Goal: Find specific page/section

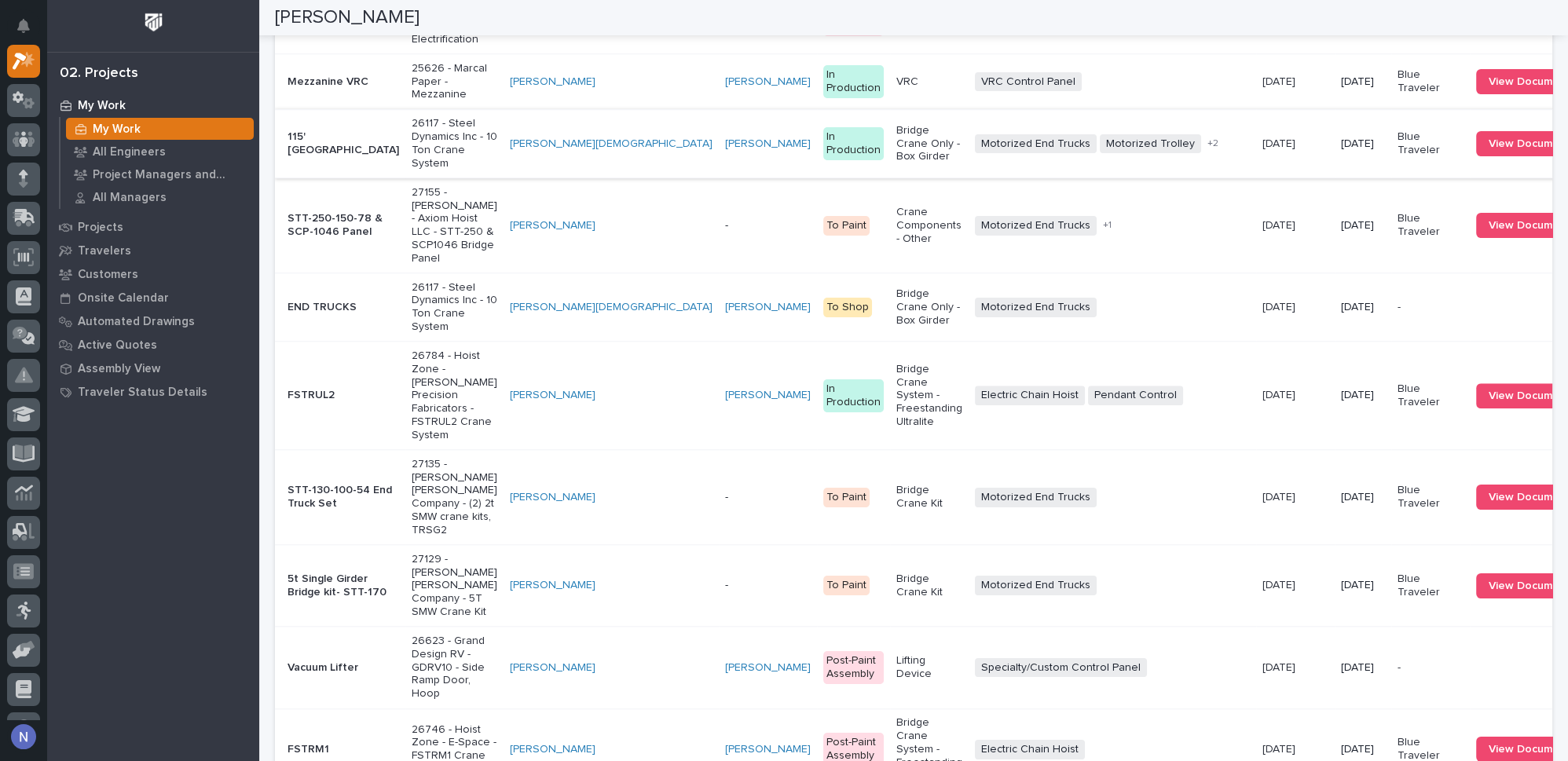
scroll to position [2475, 0]
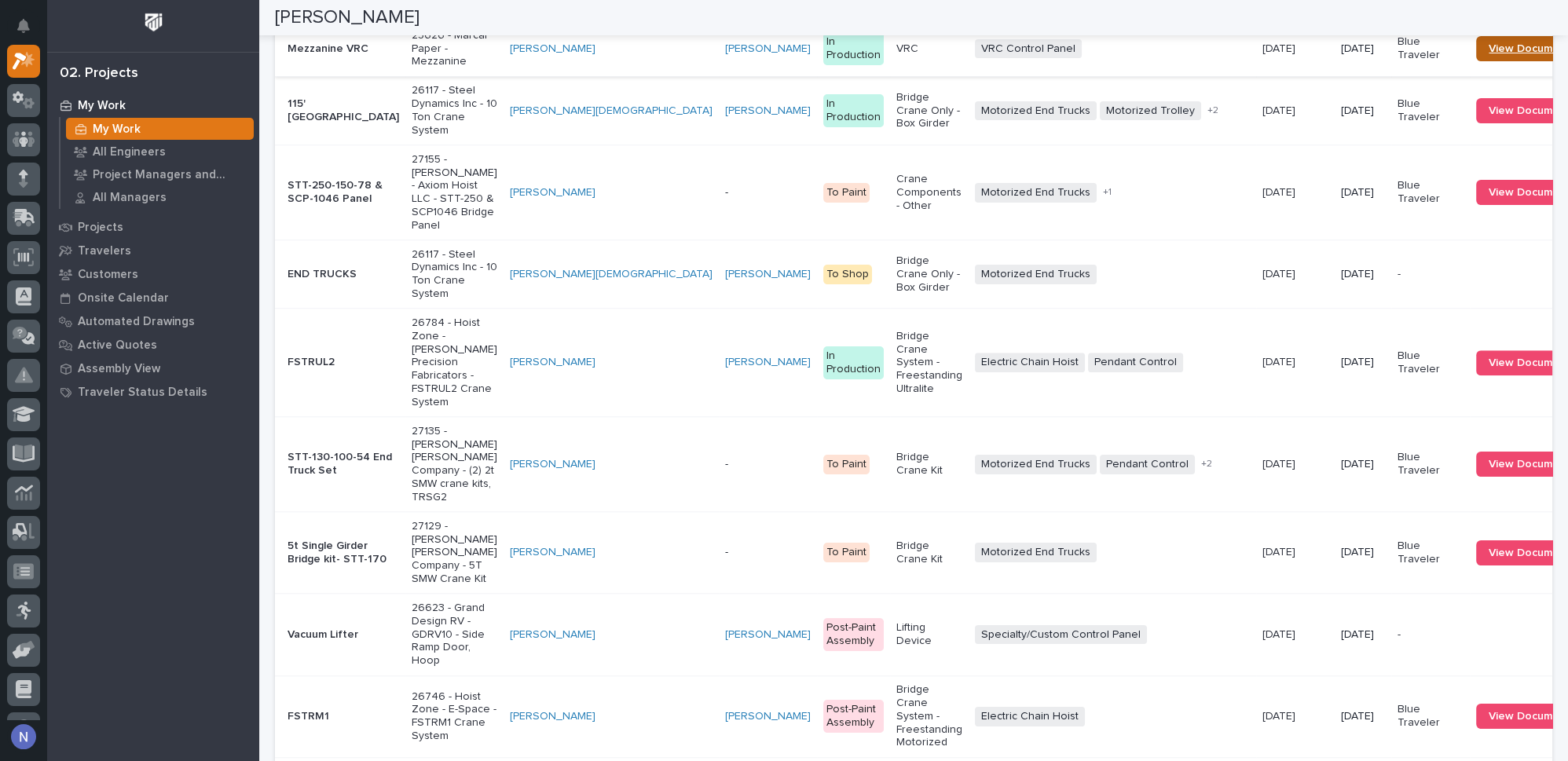
click at [1489, 54] on span "View Document" at bounding box center [1530, 49] width 82 height 11
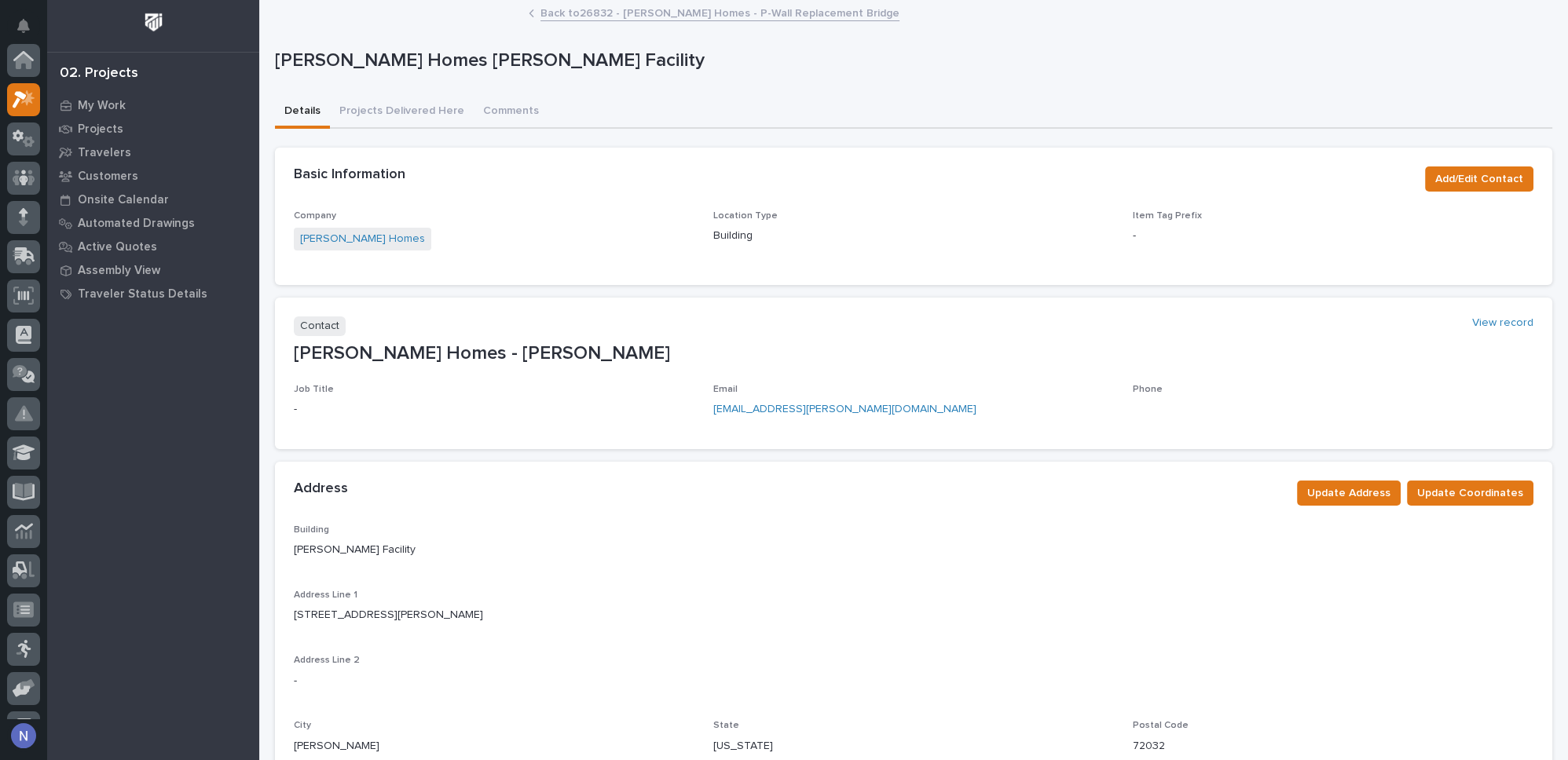
scroll to position [38, 0]
